Goal: Transaction & Acquisition: Purchase product/service

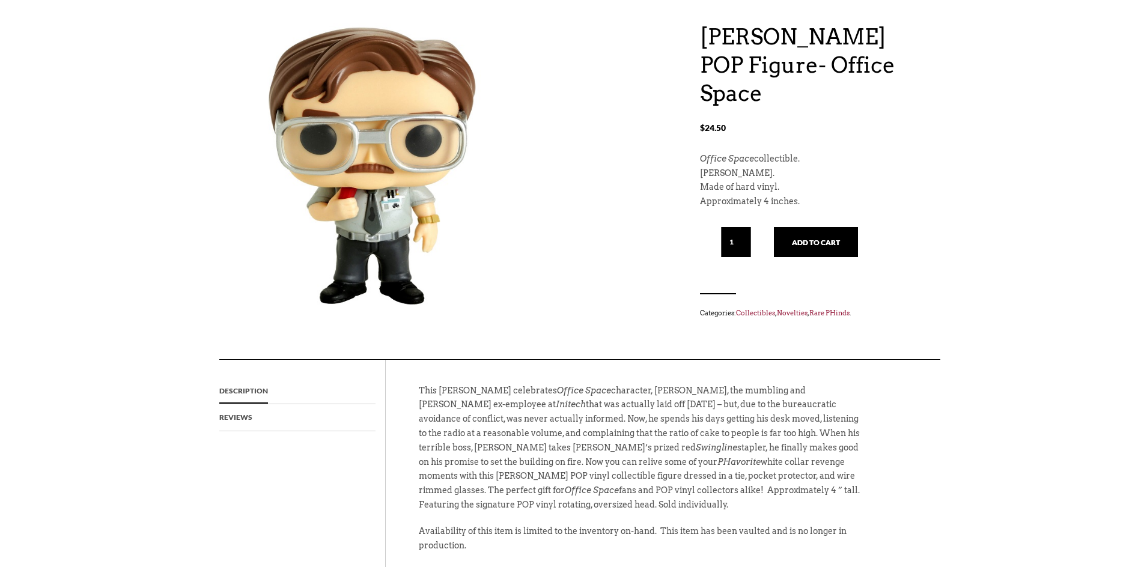
scroll to position [120, 0]
click at [800, 228] on button "Add to cart" at bounding box center [816, 243] width 84 height 30
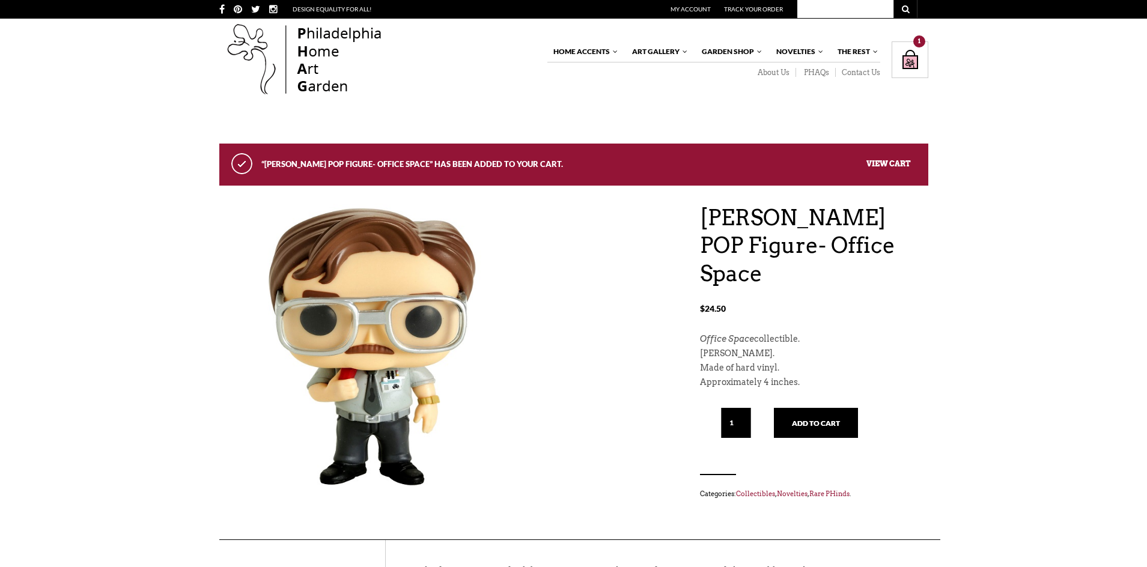
click at [899, 164] on link "View cart" at bounding box center [888, 163] width 44 height 9
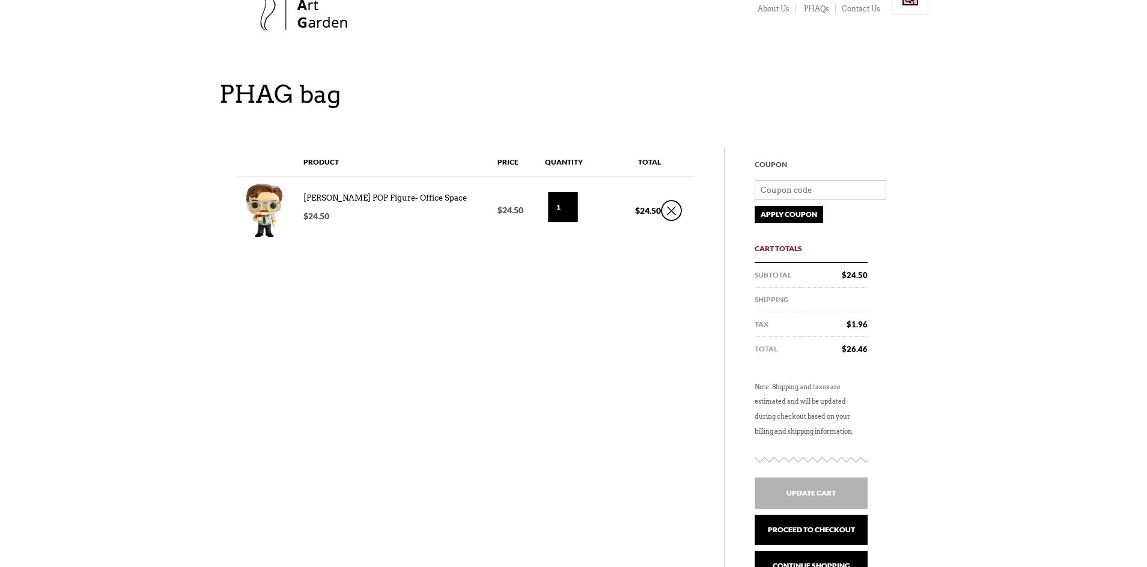
scroll to position [64, 0]
click at [839, 532] on link "Proceed to checkout" at bounding box center [811, 529] width 113 height 30
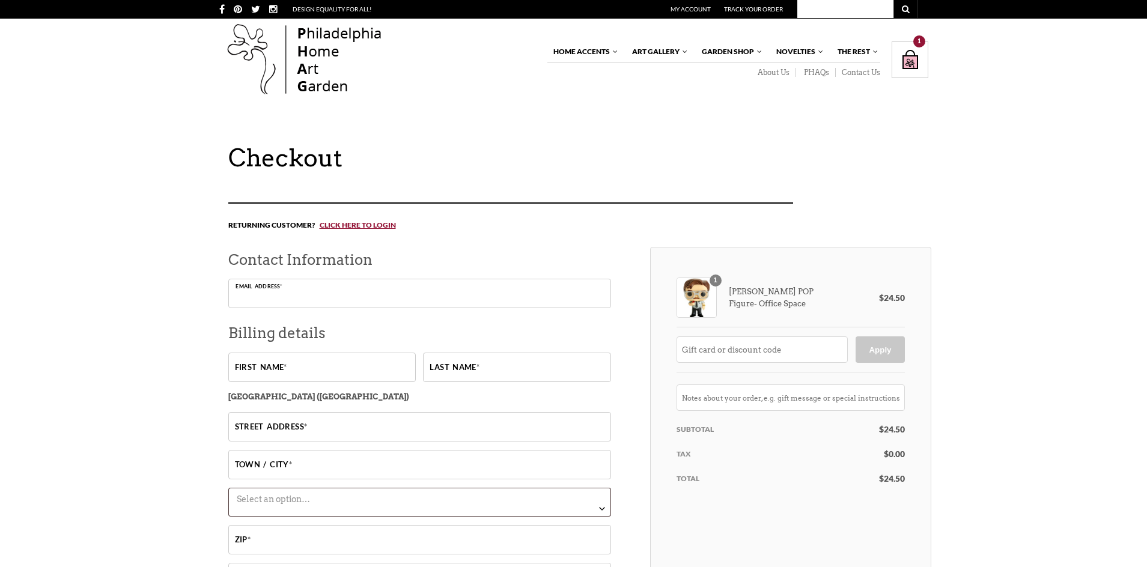
click at [342, 288] on input "Email address *" at bounding box center [419, 293] width 383 height 29
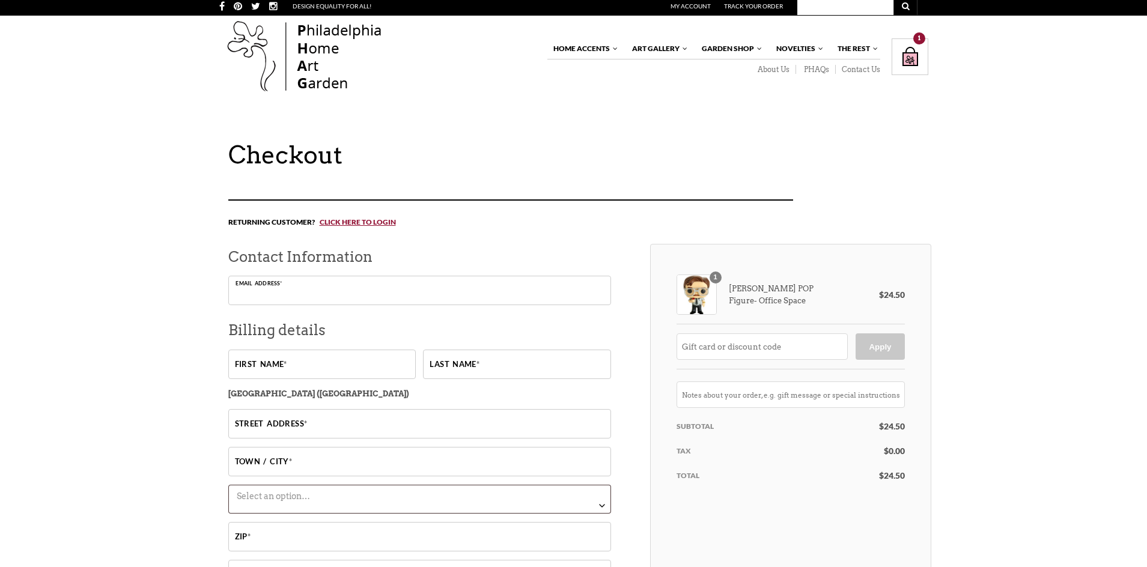
click at [342, 288] on input "Email address *" at bounding box center [419, 290] width 383 height 29
click at [342, 289] on input "Email address *" at bounding box center [419, 290] width 383 height 29
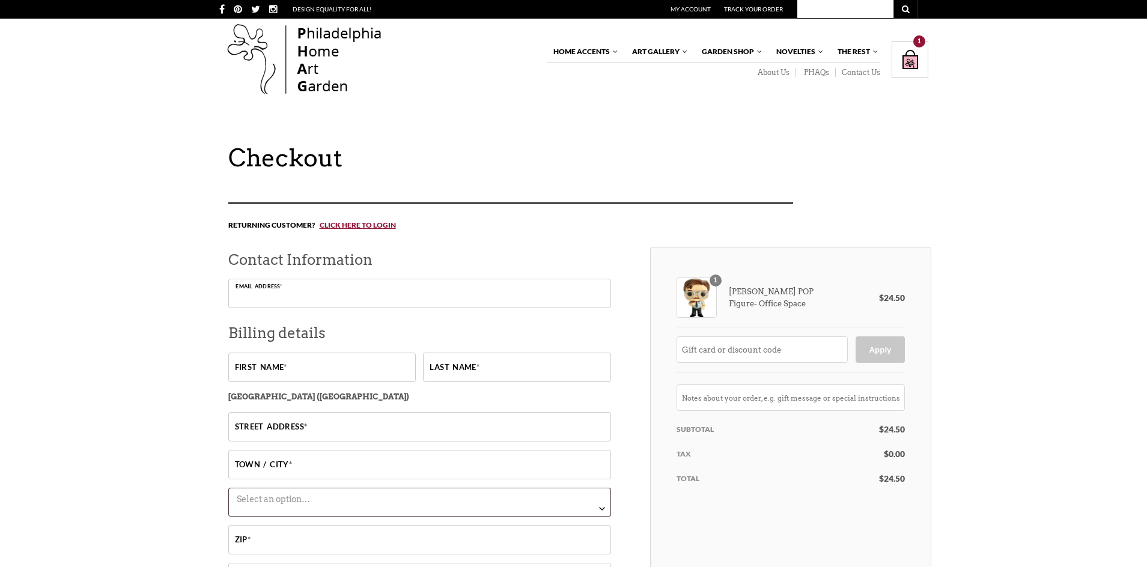
scroll to position [1, 0]
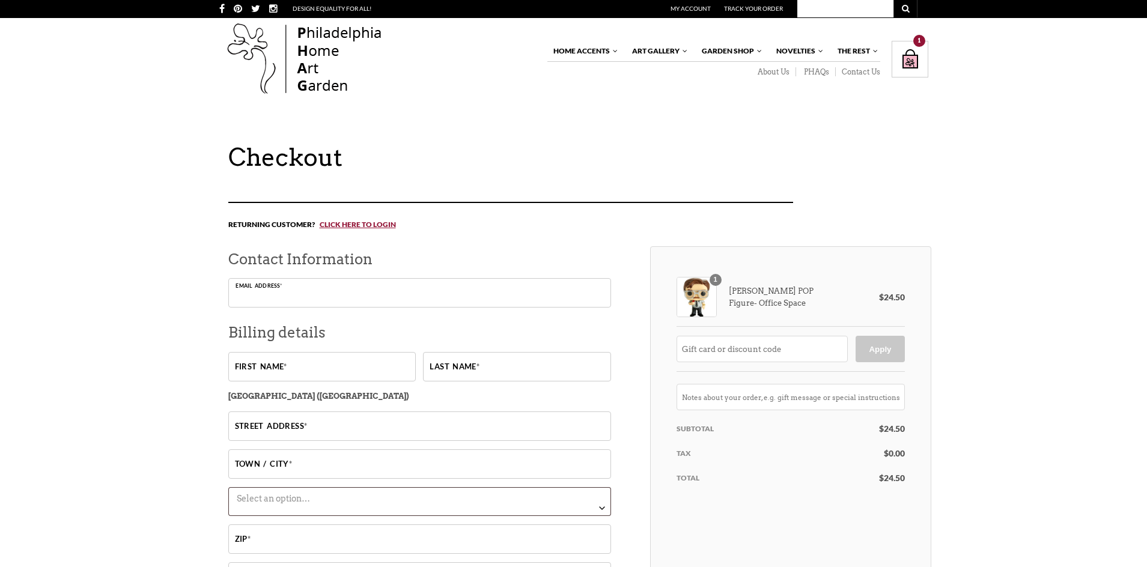
click at [387, 293] on input "Email address *" at bounding box center [419, 292] width 383 height 29
type input "j"
type input "[EMAIL_ADDRESS][DOMAIN_NAME]"
click at [342, 363] on input "First name *" at bounding box center [321, 366] width 187 height 29
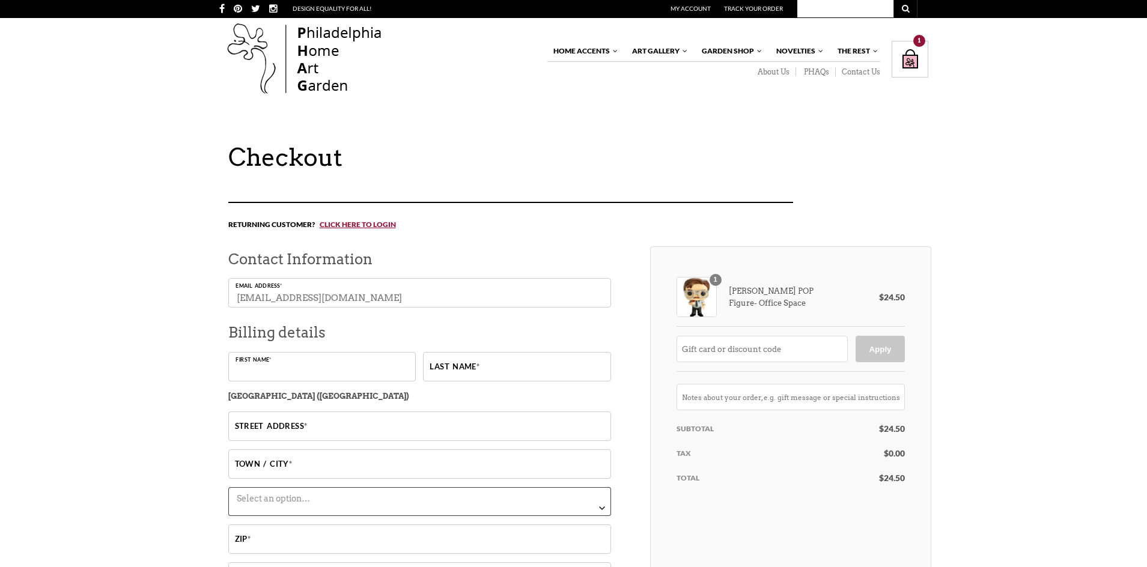
type input "[PERSON_NAME]"
type input "[STREET_ADDRESS][PERSON_NAME]"
type input "Tolland"
select select "CT"
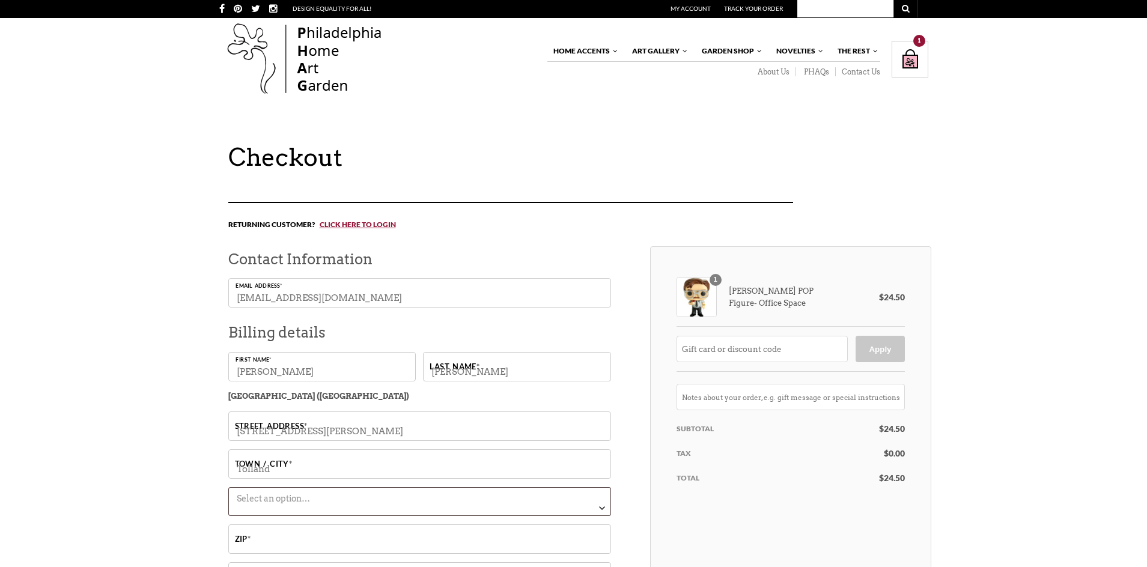
type input "06084"
type input "[PHONE_NUMBER]"
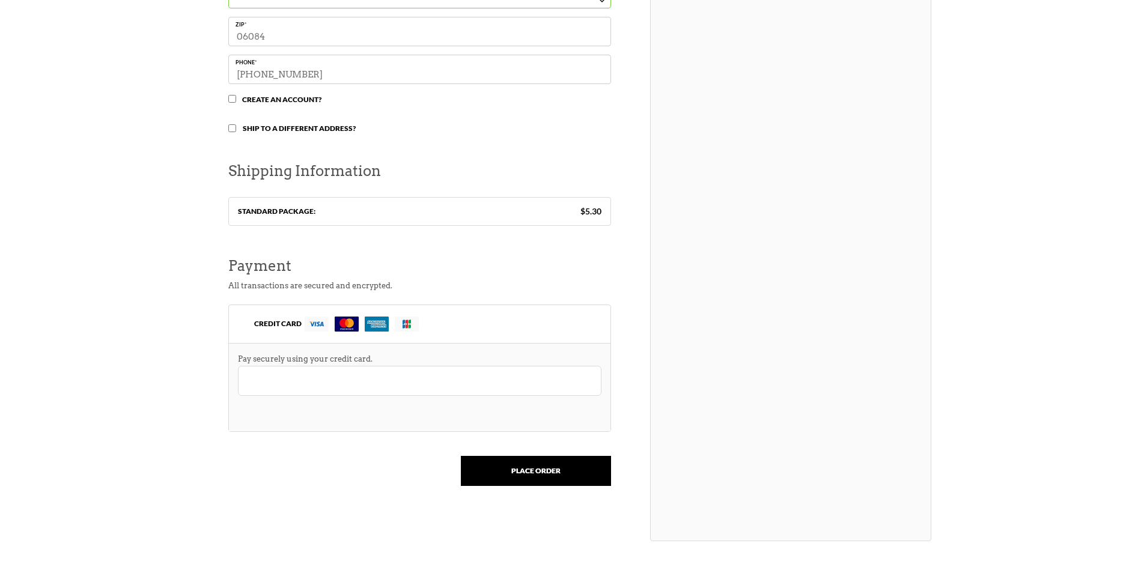
scroll to position [509, 0]
click at [879, 393] on div "1 [PERSON_NAME] POP Figure- Office Space $ 24.50 Apply Subtotal $ 24.50 Shippin…" at bounding box center [790, 139] width 281 height 803
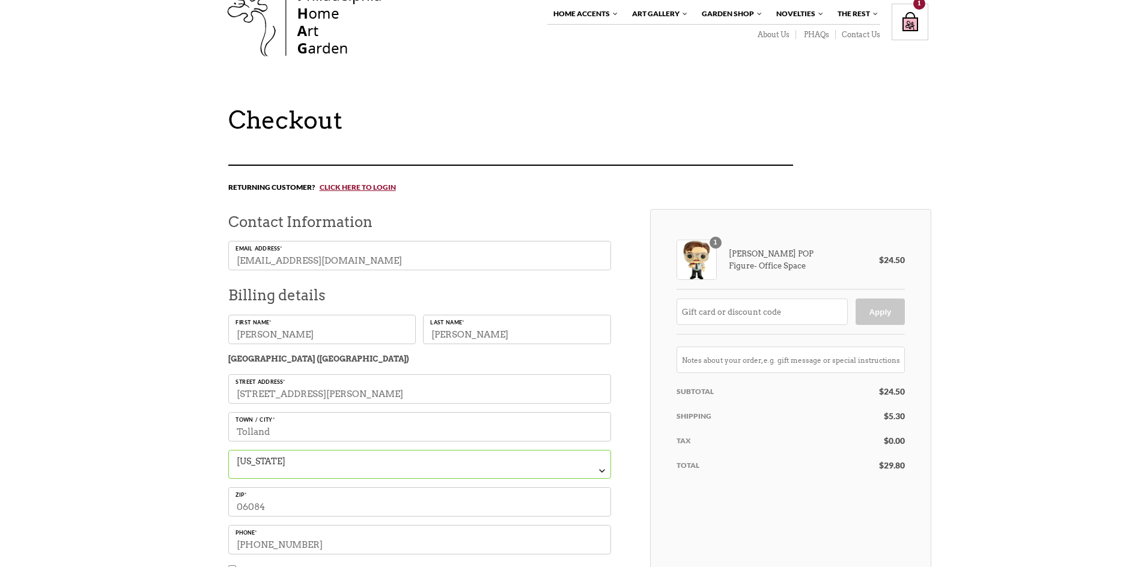
scroll to position [0, 0]
